Goal: Navigation & Orientation: Go to known website

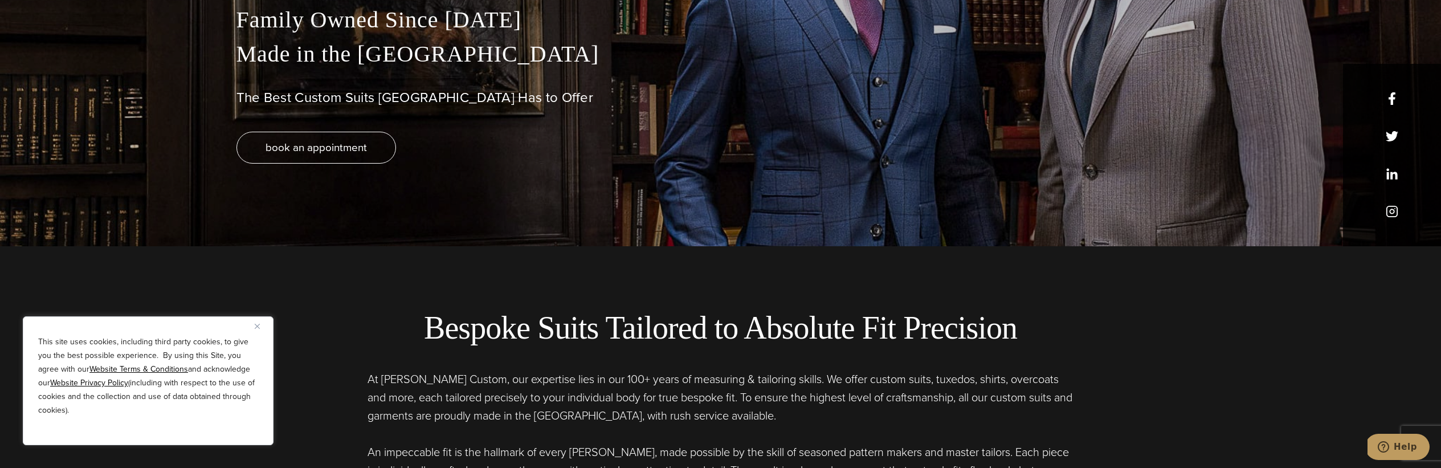
click at [255, 325] on img "Close" at bounding box center [257, 326] width 5 height 5
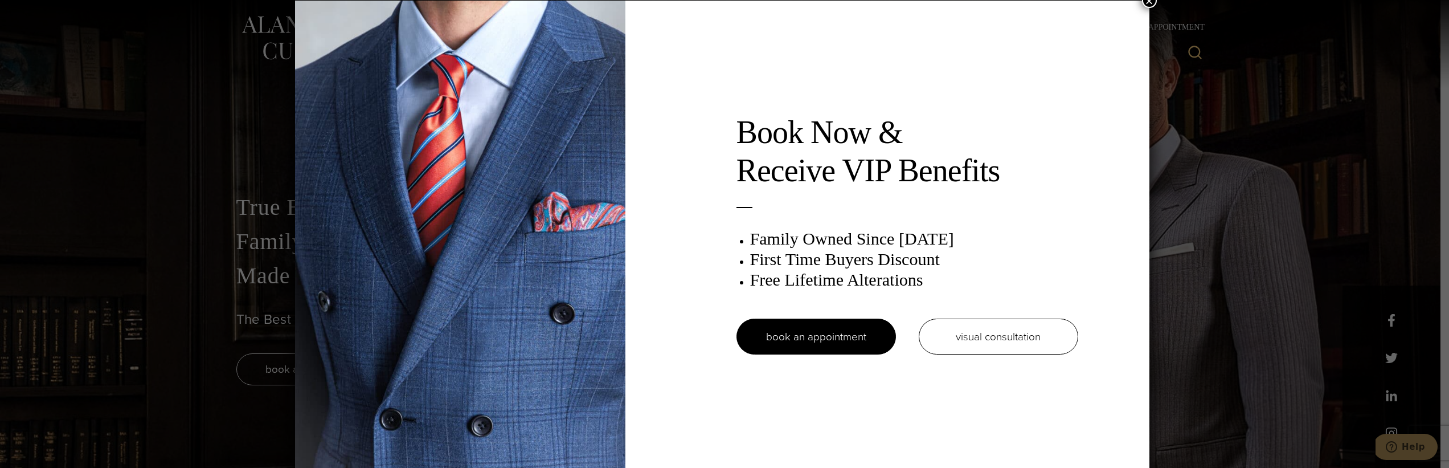
click at [1154, 2] on button "×" at bounding box center [1149, 0] width 15 height 15
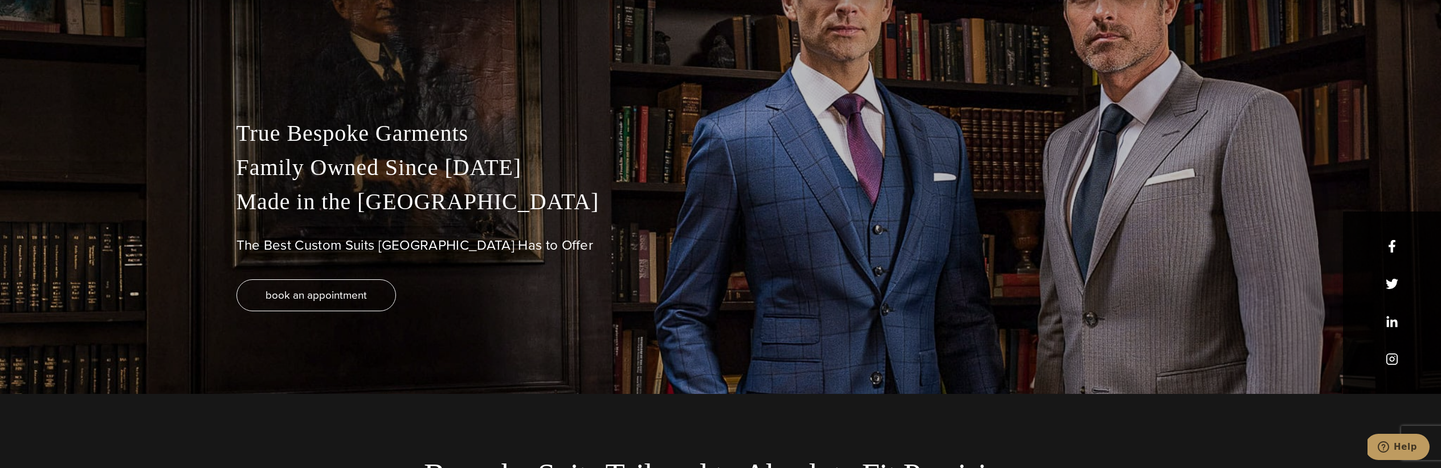
scroll to position [21, 0]
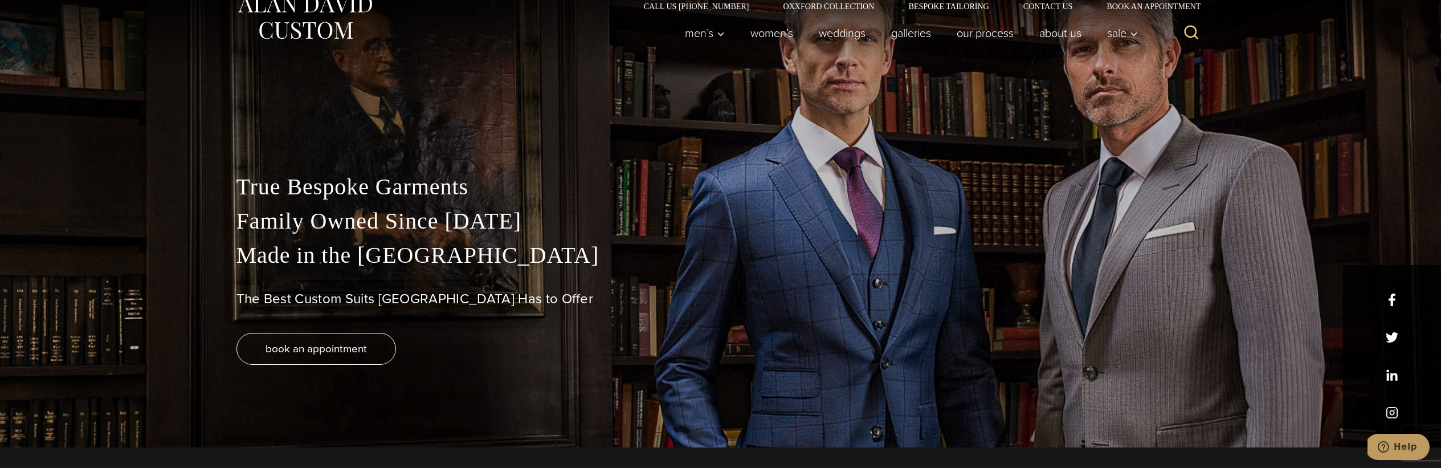
click at [342, 31] on img at bounding box center [304, 17] width 137 height 51
